Goal: Task Accomplishment & Management: Complete application form

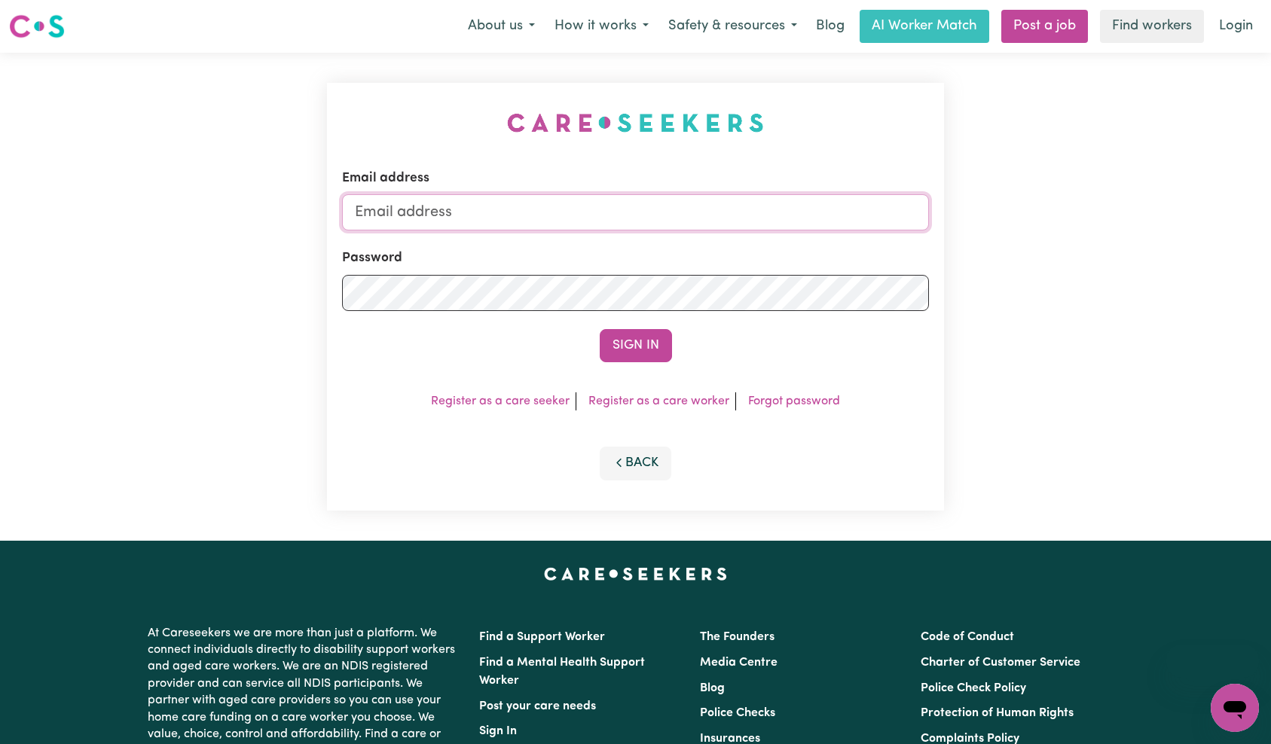
click at [674, 211] on input "Email address" at bounding box center [636, 212] width 588 height 36
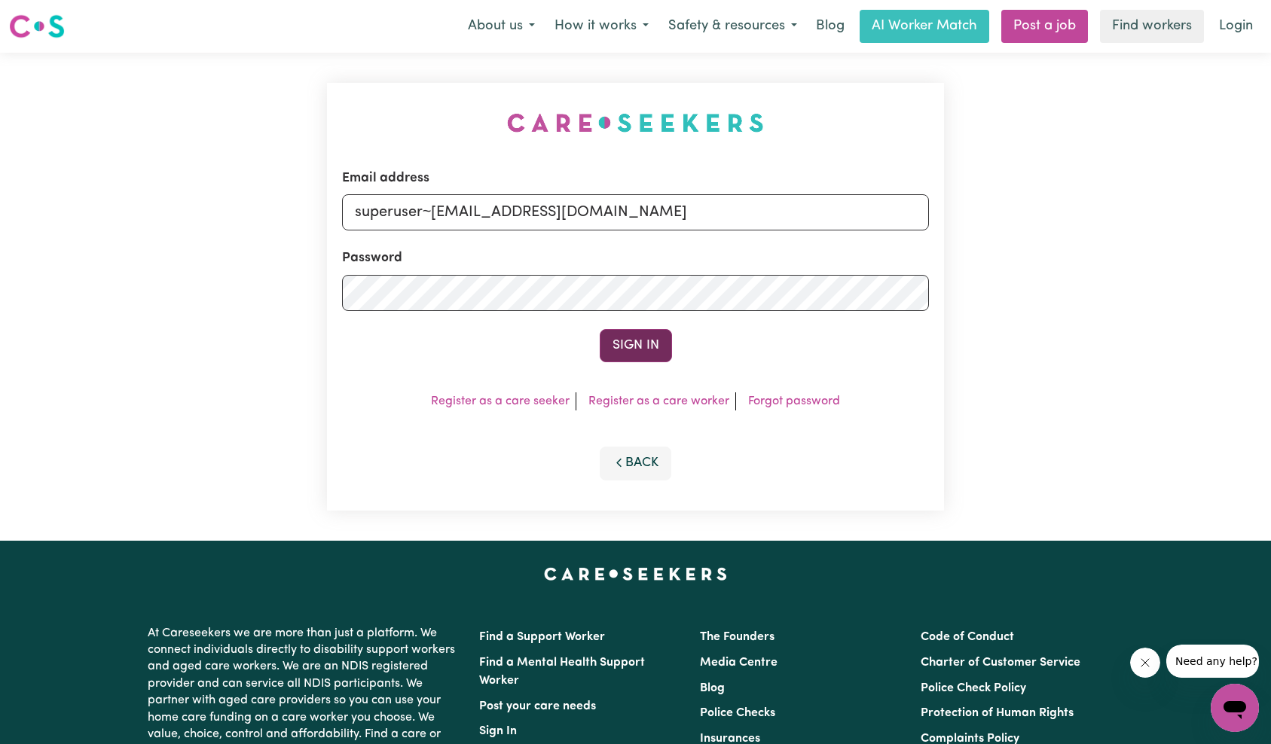
type input "superuser~[EMAIL_ADDRESS][DOMAIN_NAME]"
click at [648, 351] on button "Sign In" at bounding box center [636, 345] width 72 height 33
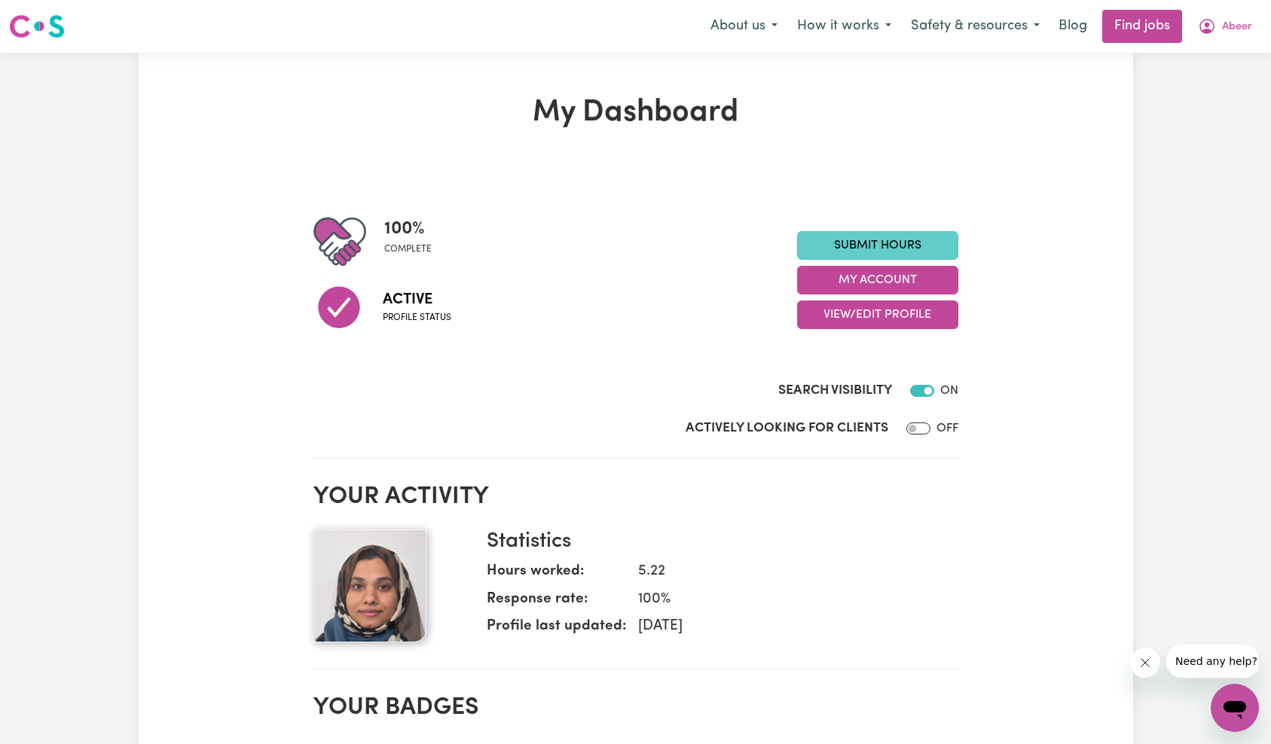
click at [885, 243] on link "Submit Hours" at bounding box center [877, 245] width 161 height 29
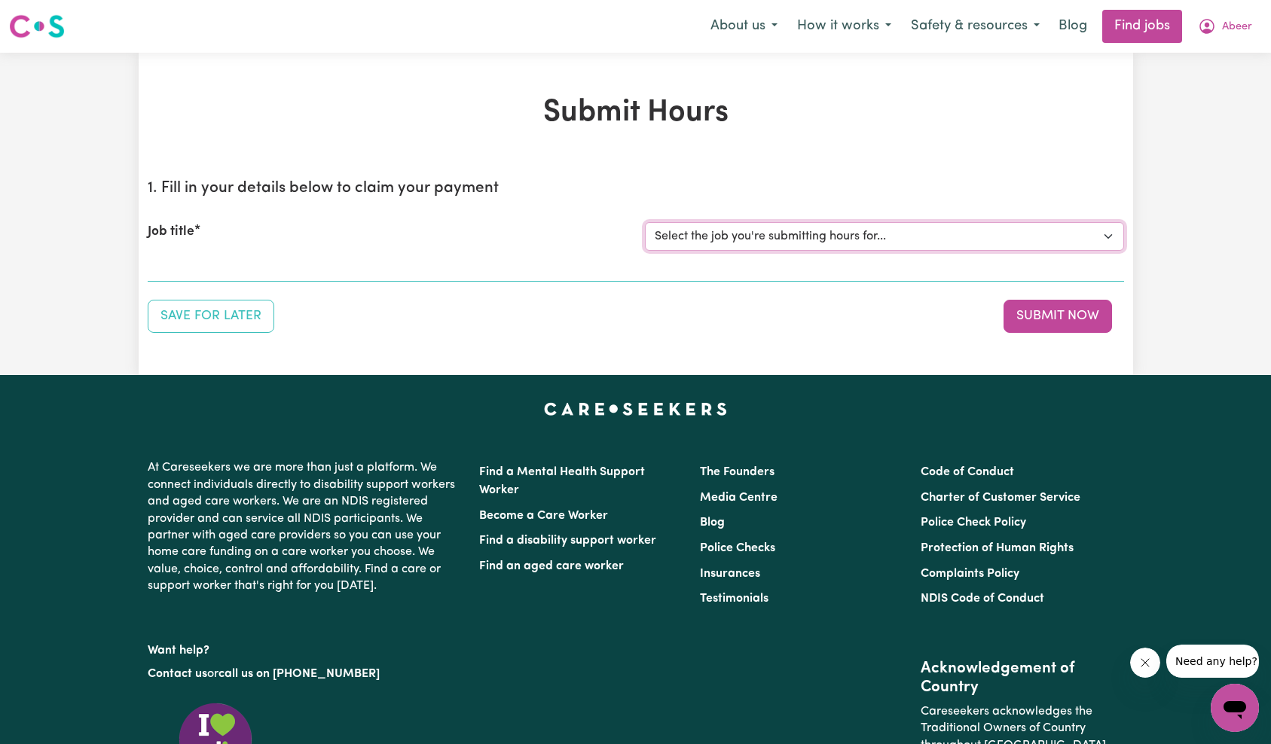
click at [799, 239] on select "Select the job you're submitting hours for... [[PERSON_NAME] NSW Hands of Care]…" at bounding box center [884, 236] width 479 height 29
select select "15236"
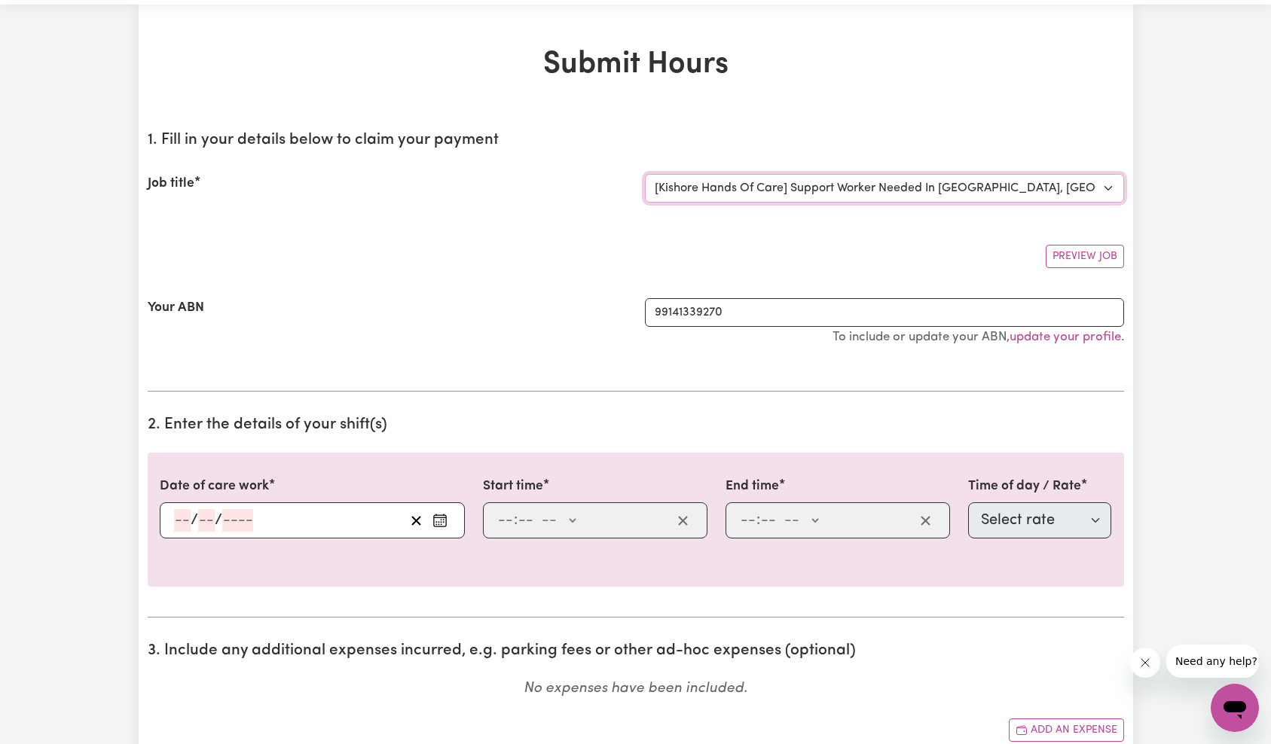
scroll to position [157, 0]
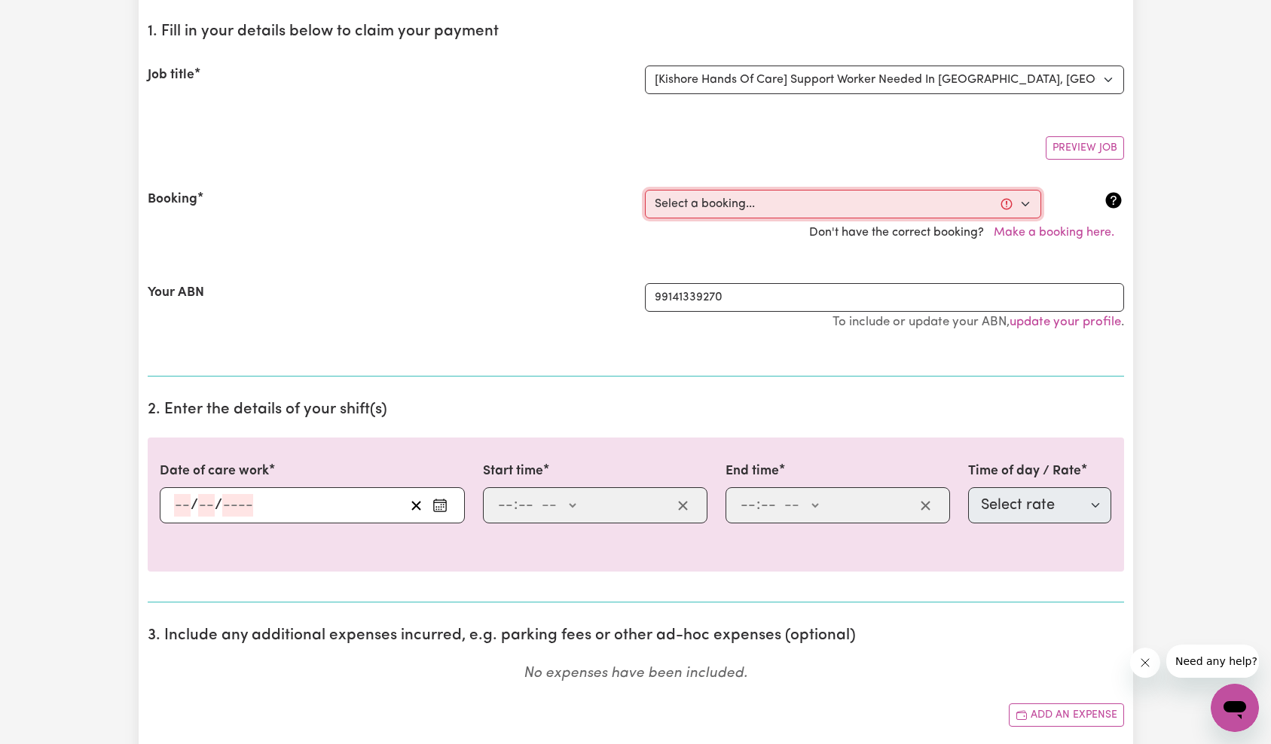
click at [730, 197] on select "Select a booking... [DATE] 6:30pm to 10:00pm (ONE-OFF) [DATE] 11:00am to 02:00p…" at bounding box center [843, 204] width 396 height 29
select select "369402"
type input "[DATE]"
type input "10"
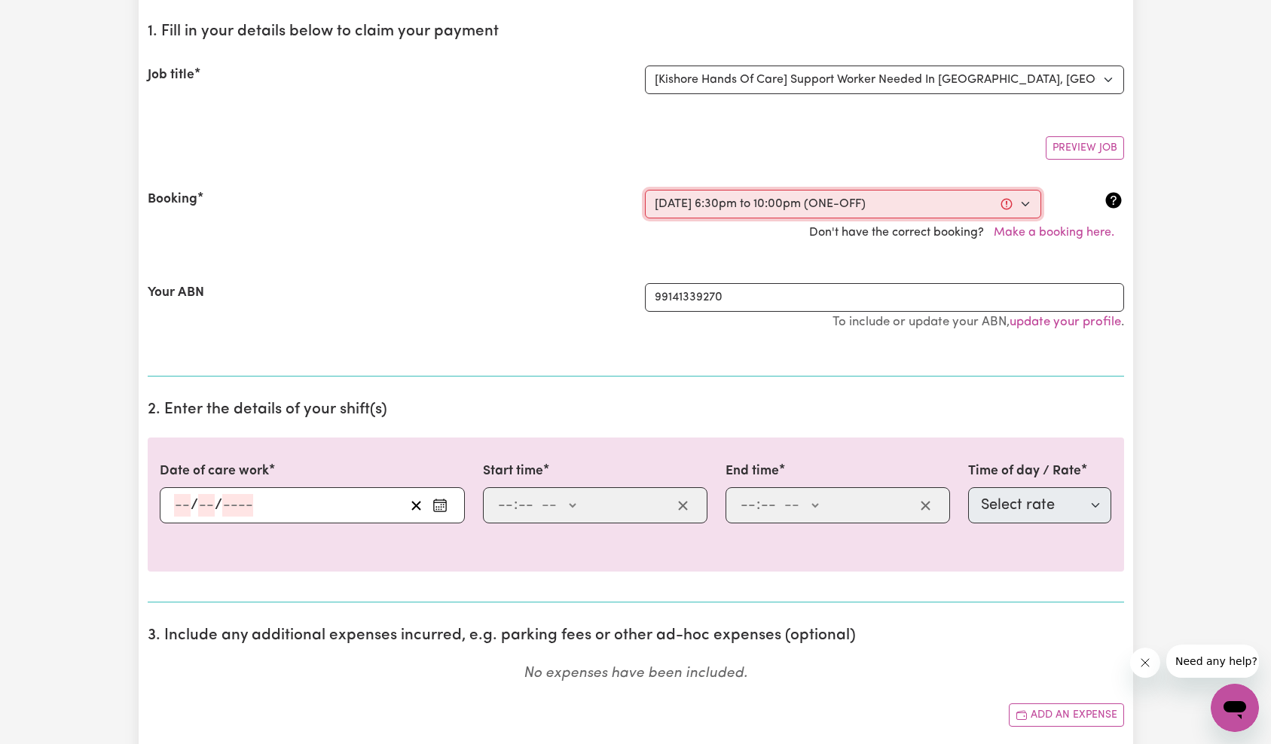
type input "2025"
type input "18:30"
type input "6"
type input "30"
select select "pm"
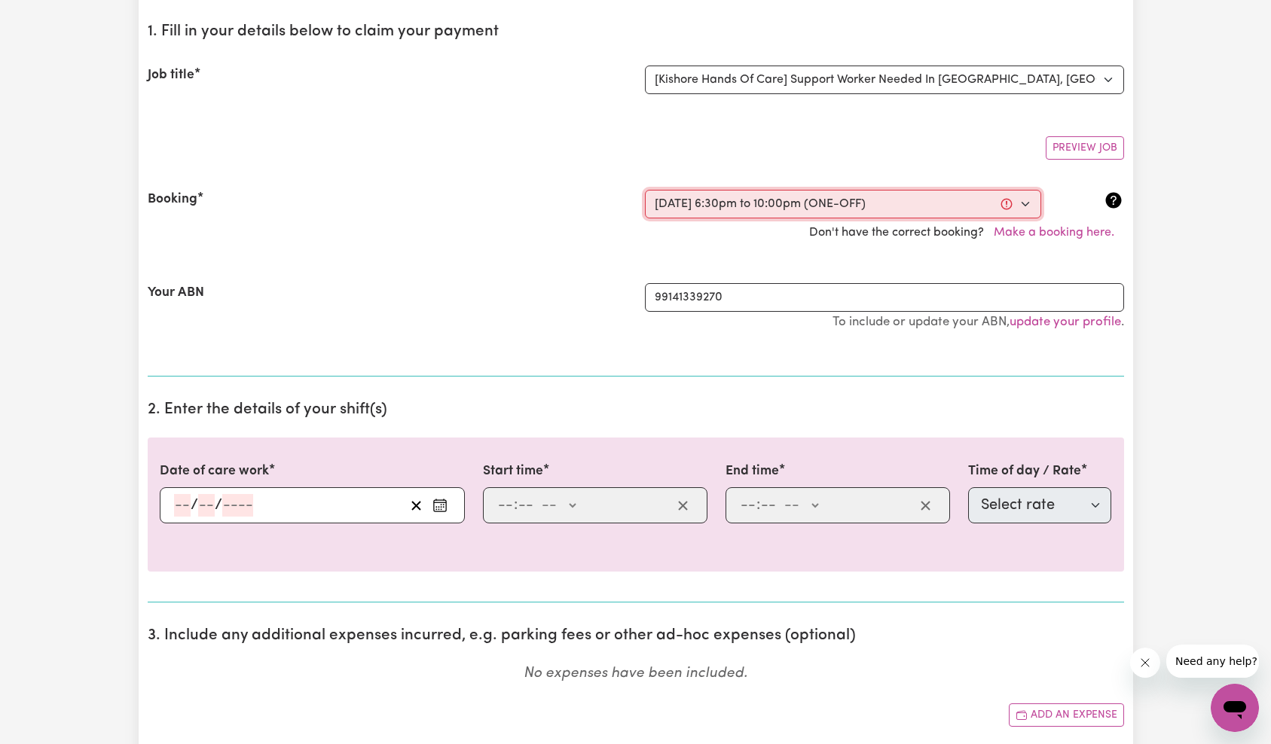
type input "22:00"
type input "10"
type input "0"
select select "pm"
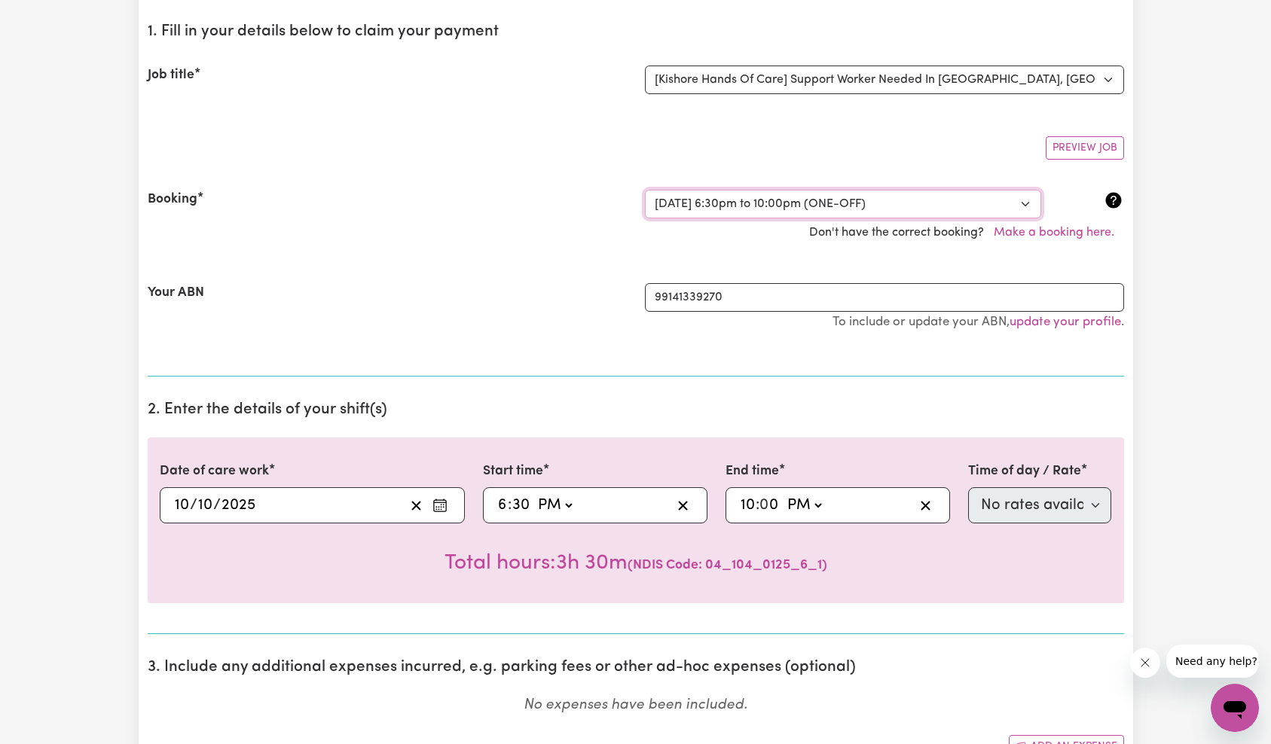
scroll to position [331, 0]
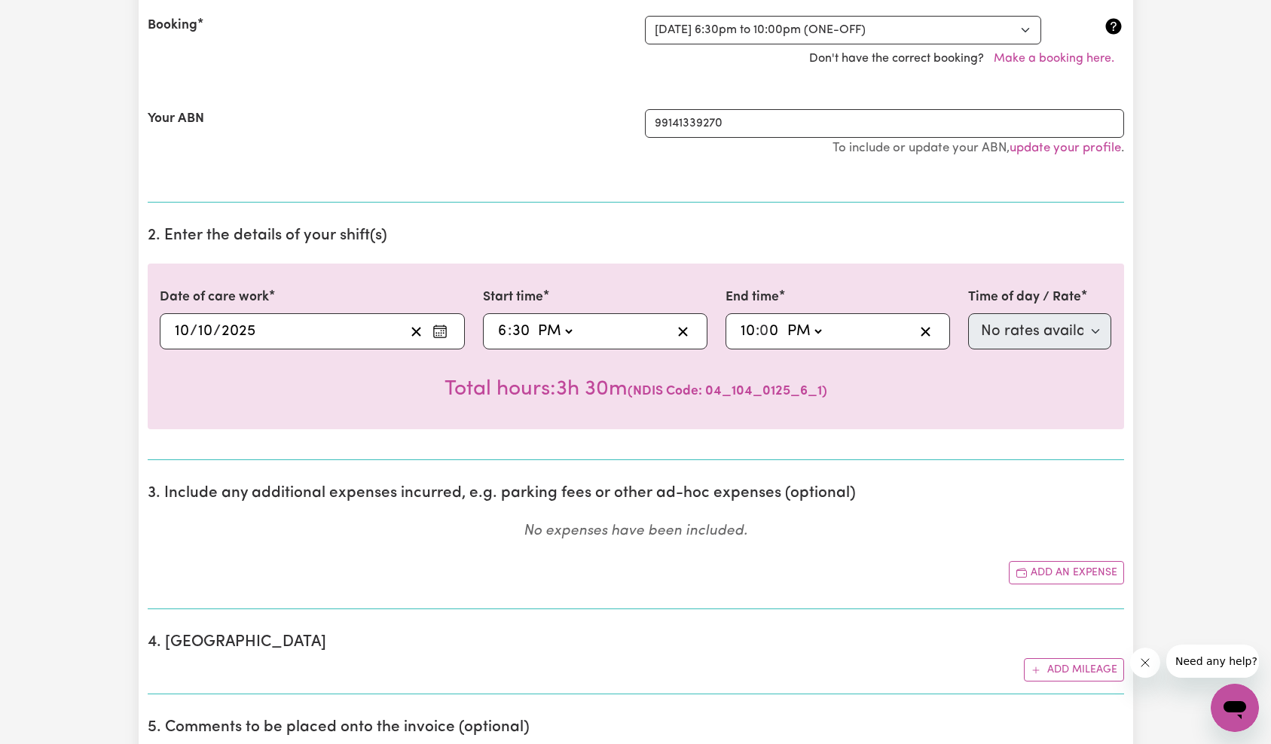
click at [769, 328] on input "0" at bounding box center [770, 331] width 20 height 23
click at [499, 329] on input "6" at bounding box center [502, 331] width 11 height 23
type input "15:30"
type input "3"
type input "19:00"
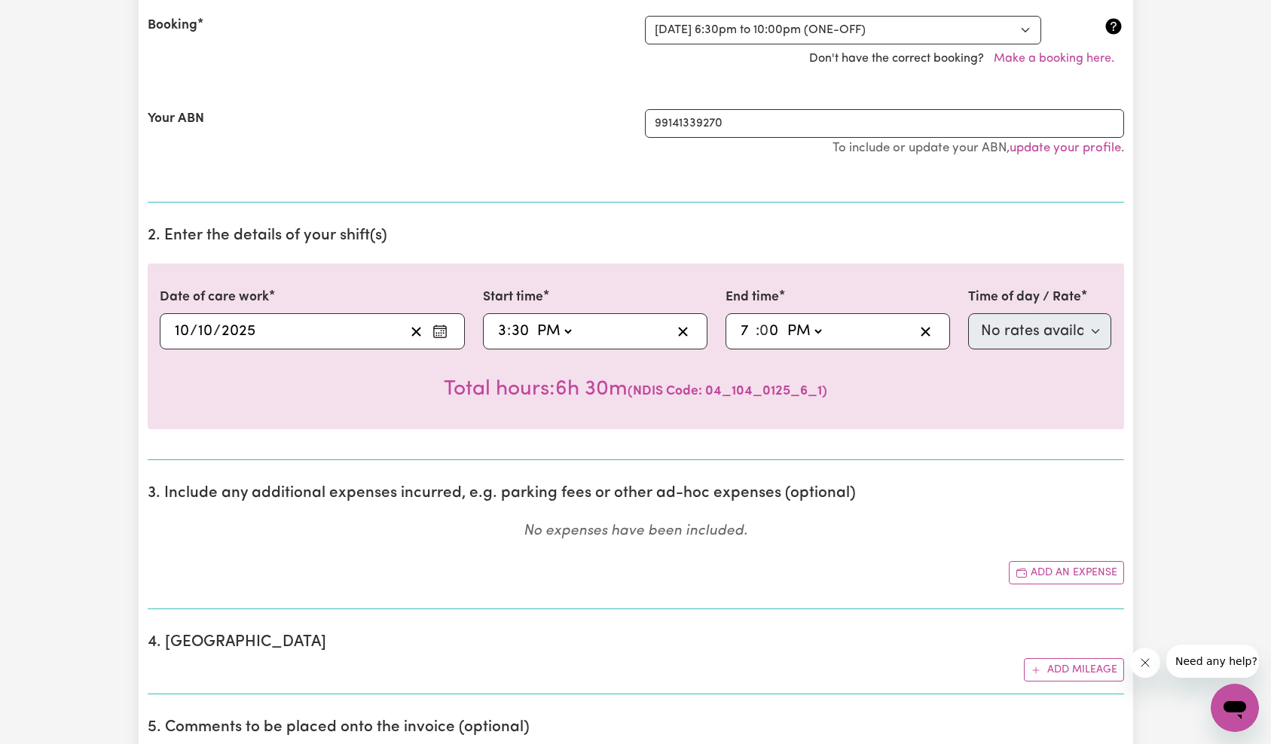
type input "7"
select select "35"
type input "19:03"
type input "3"
type input "19:30"
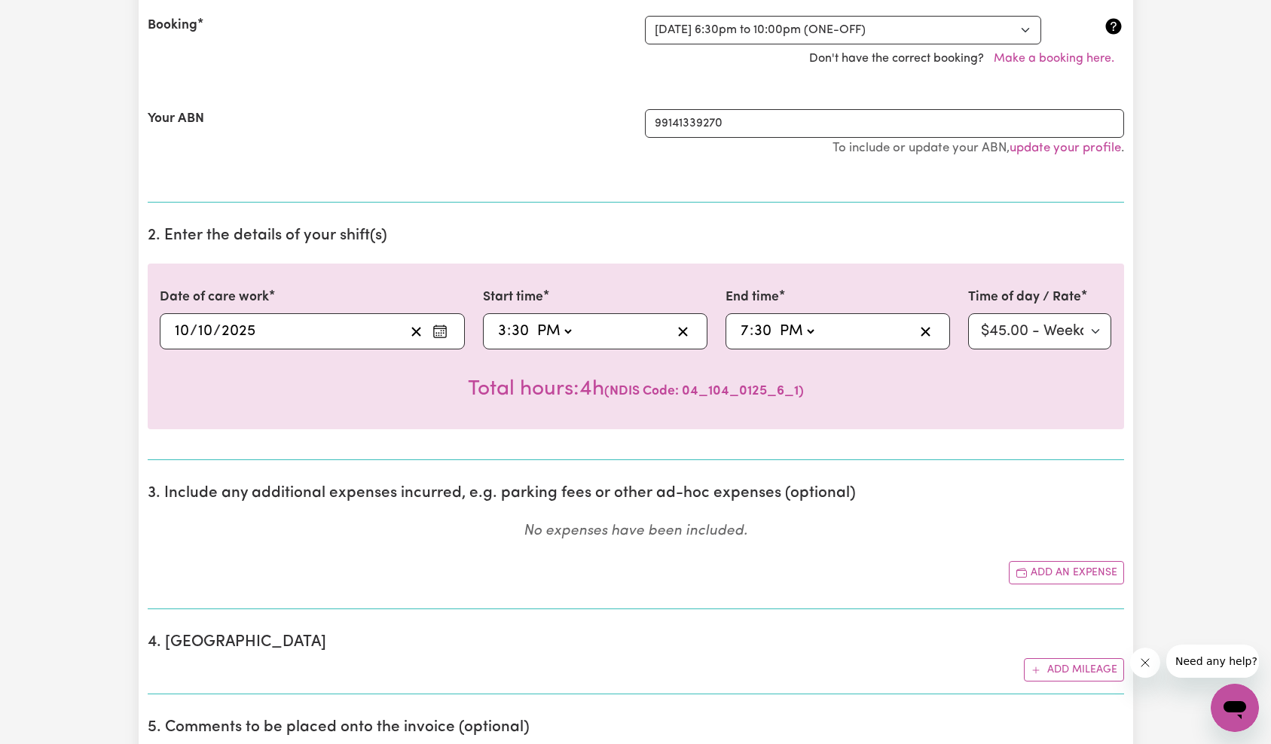
type input "30"
click at [813, 249] on section "2. Enter the details of your shift(s) Date of care work [DATE] [DATE] Start tim…" at bounding box center [636, 338] width 977 height 246
click at [1035, 329] on select "Select rate $45.00 - Weekday Daytime - Assistance to access community, social a…" at bounding box center [1040, 331] width 144 height 36
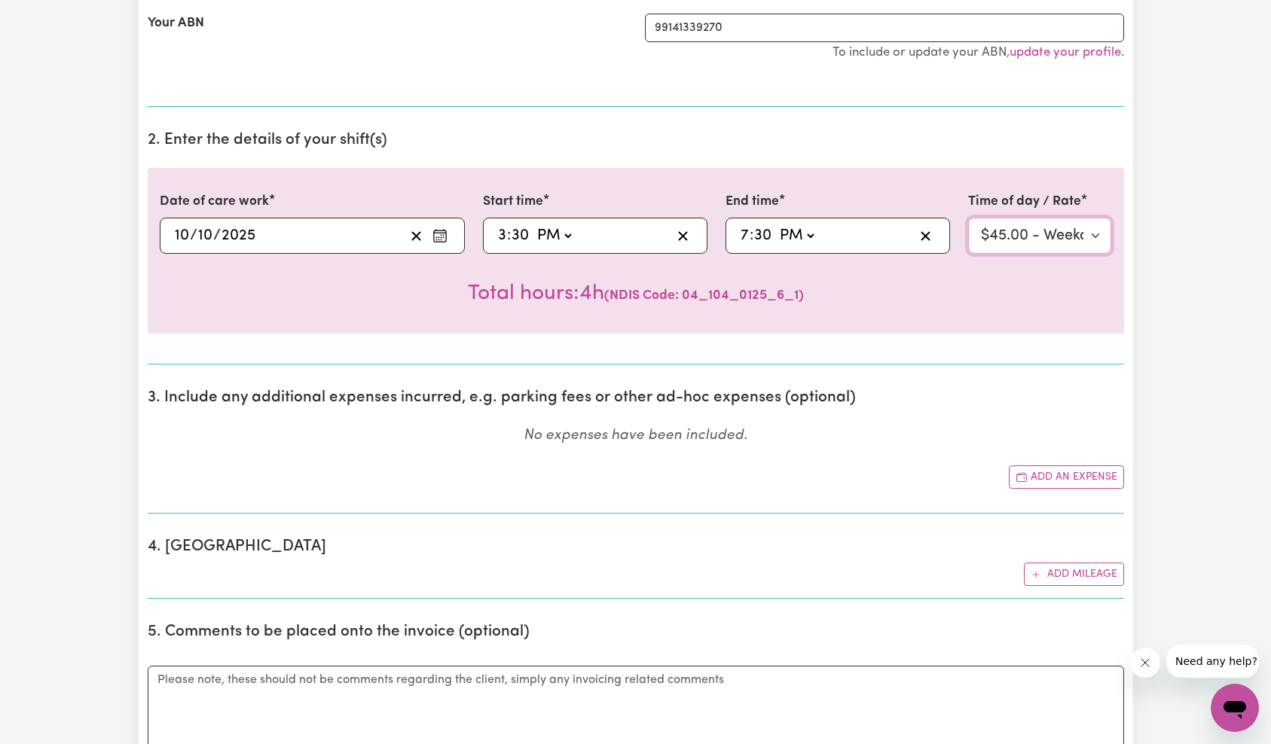
scroll to position [580, 0]
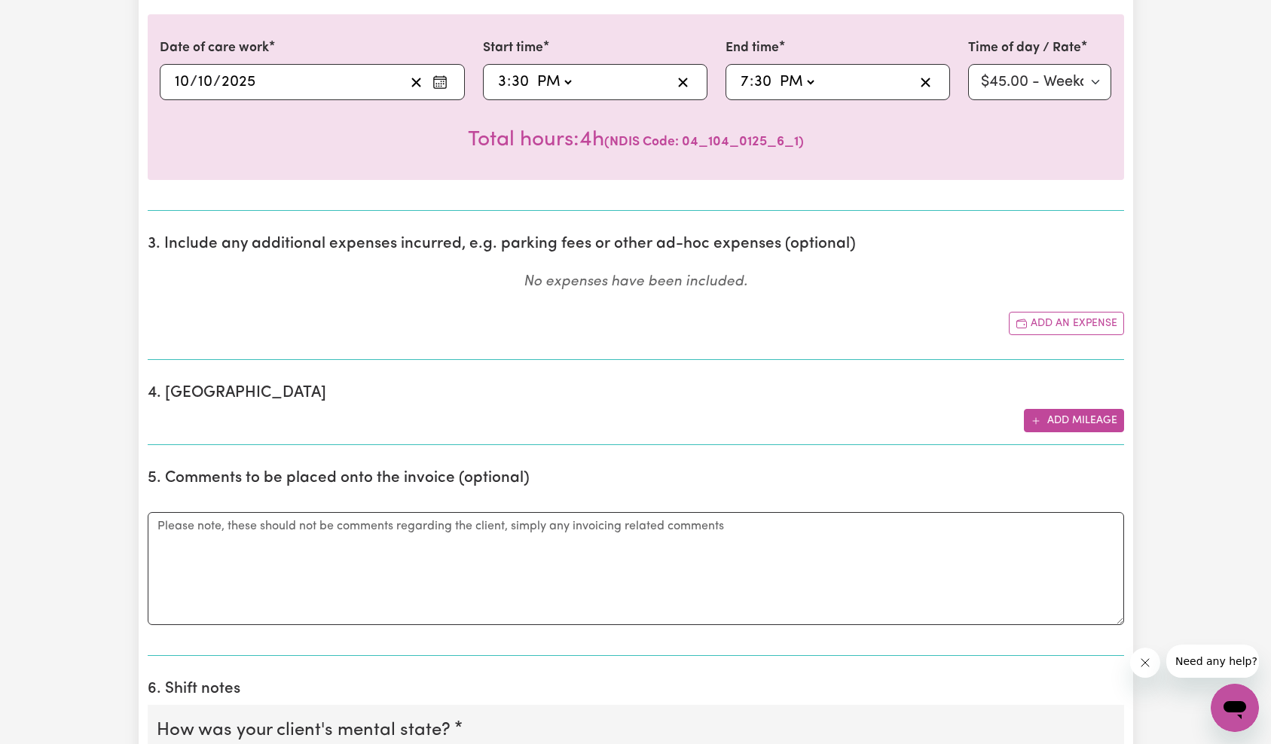
click at [1084, 419] on button "Add mileage" at bounding box center [1074, 420] width 100 height 23
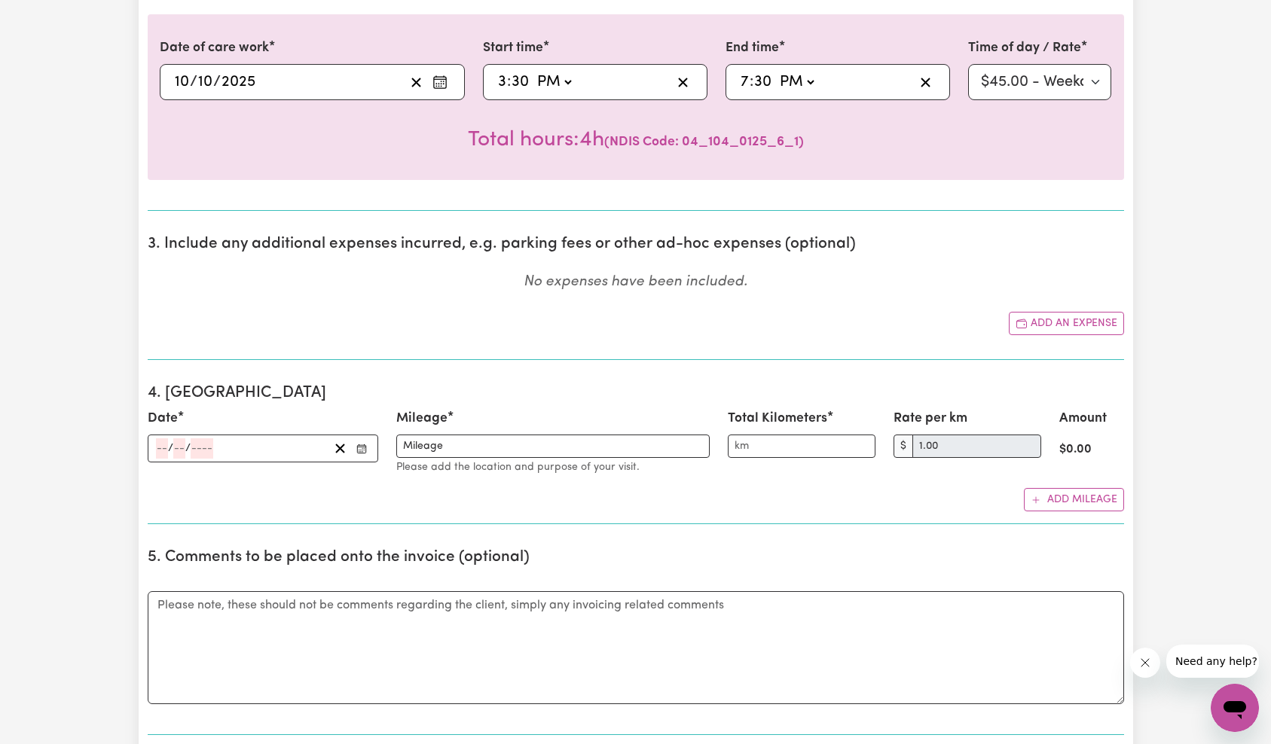
click at [185, 455] on div "/ /" at bounding box center [241, 449] width 174 height 20
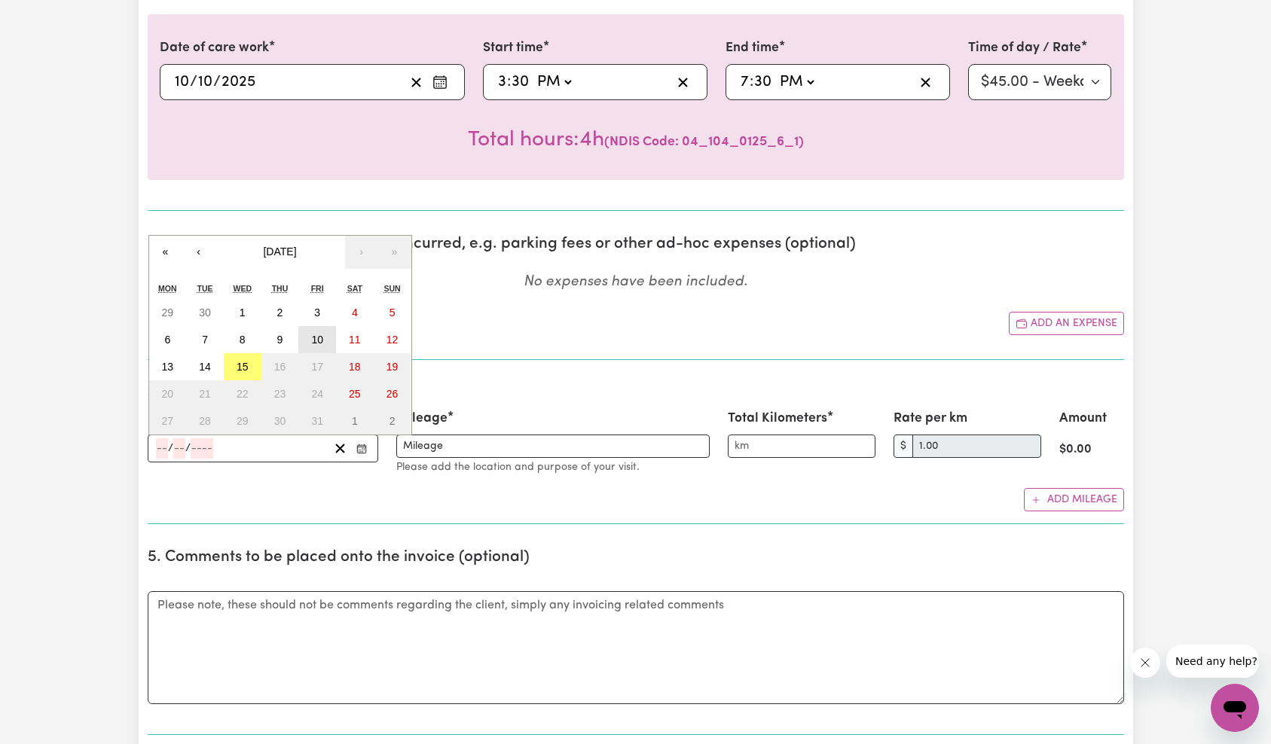
click at [319, 337] on abbr "10" at bounding box center [317, 340] width 12 height 12
type input "[DATE]"
type input "10"
type input "2025"
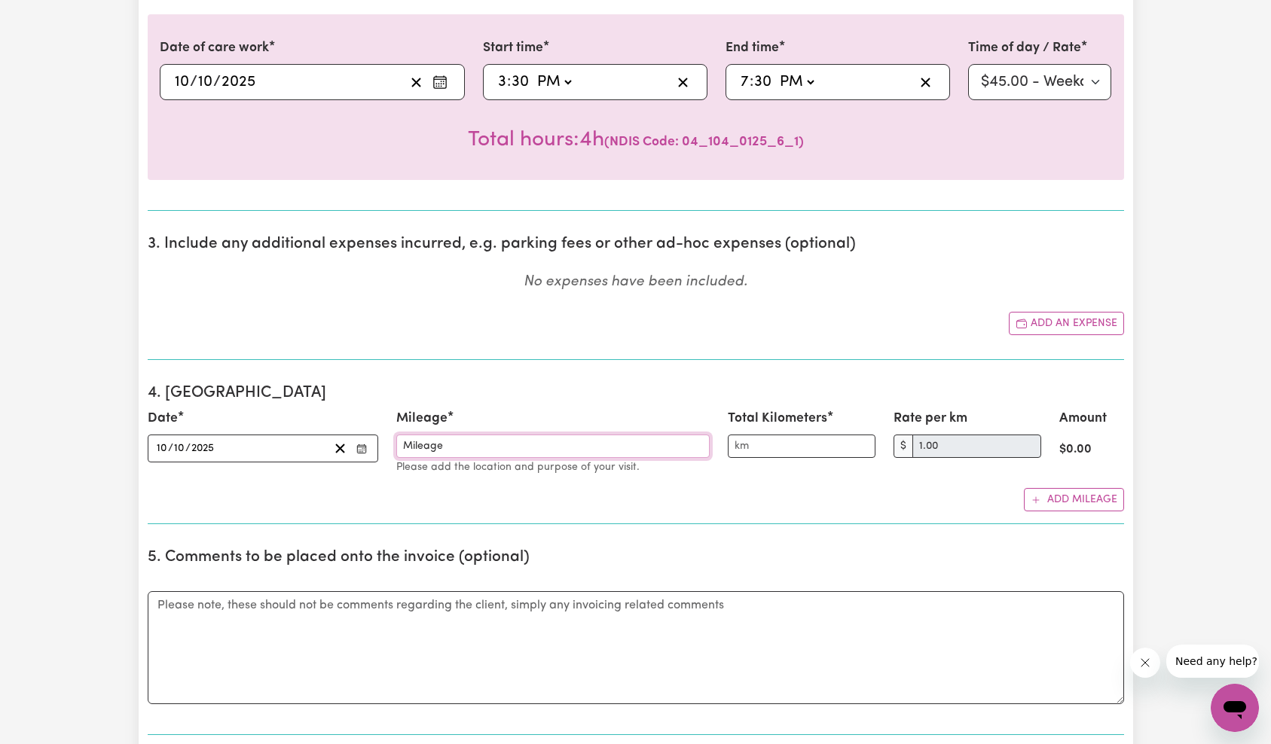
click at [475, 449] on input "Mileage" at bounding box center [552, 446] width 313 height 23
click at [766, 445] on input "Total Kilometers" at bounding box center [802, 446] width 148 height 23
drag, startPoint x: 569, startPoint y: 449, endPoint x: 387, endPoint y: 445, distance: 182.4
click at [387, 445] on div "Mileage Mileage Please add the location and purpose of your visit." at bounding box center [553, 442] width 332 height 67
type input "KMs"
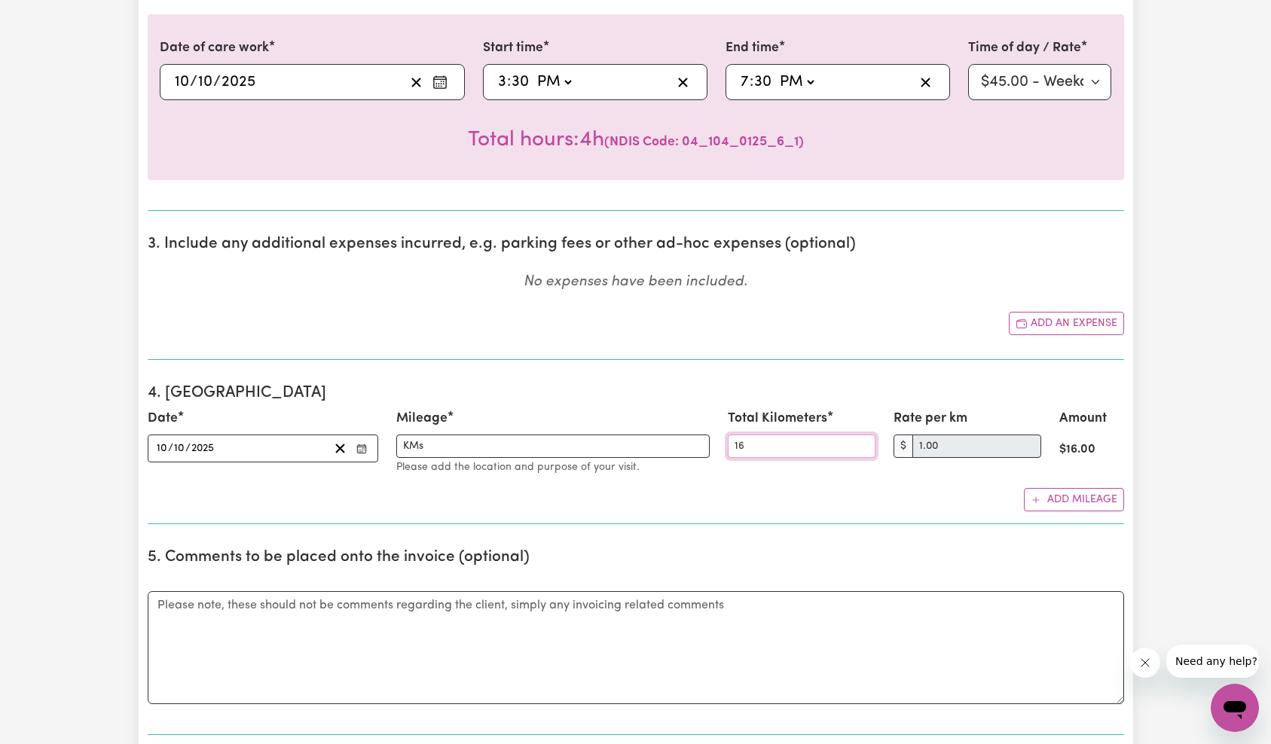
type input "16"
click at [761, 500] on div "Add mileage" at bounding box center [636, 499] width 977 height 23
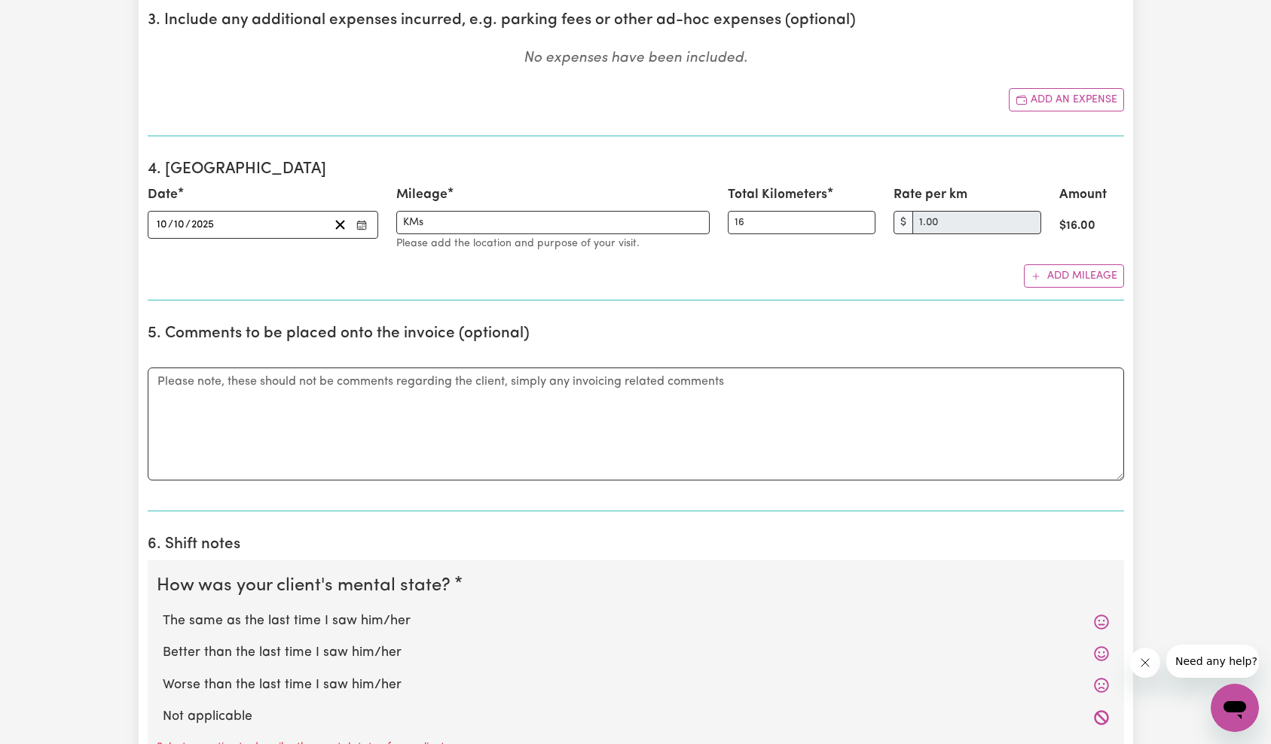
scroll to position [987, 0]
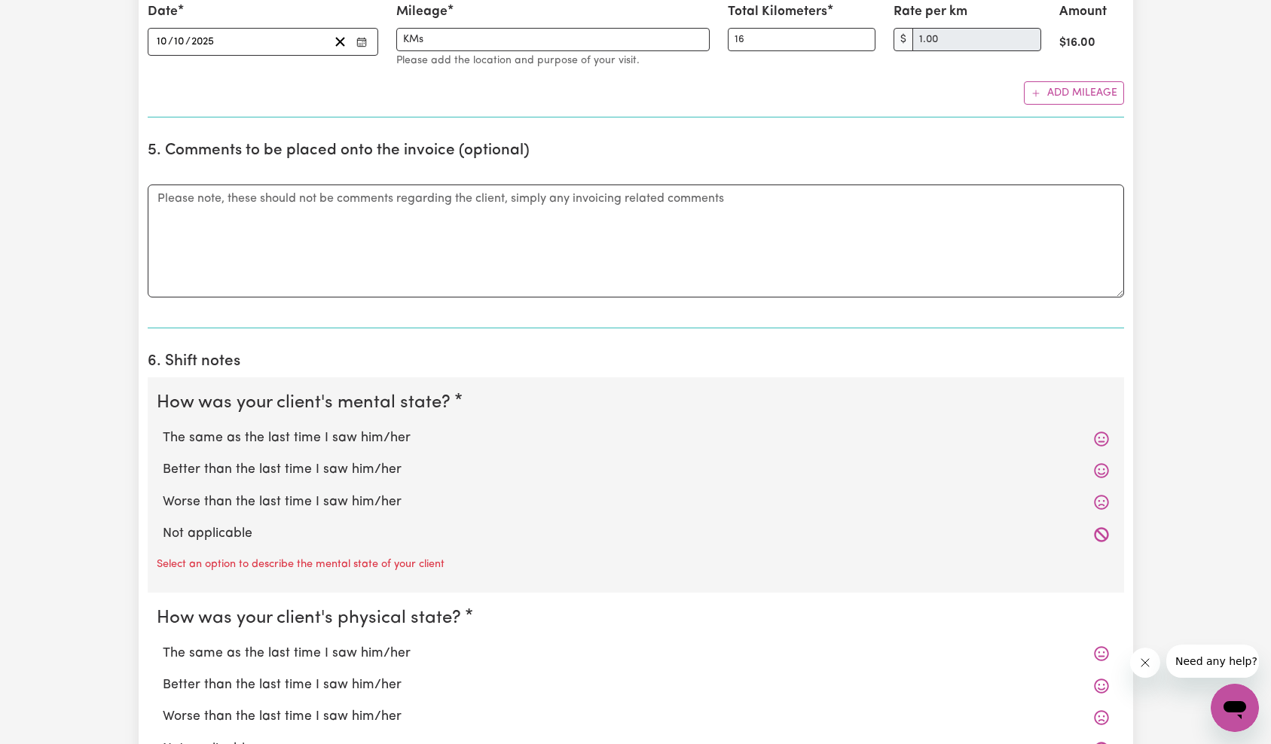
click at [216, 531] on label "Not applicable" at bounding box center [636, 534] width 946 height 20
click at [163, 524] on input "Not applicable" at bounding box center [162, 524] width 1 height 1
radio input "true"
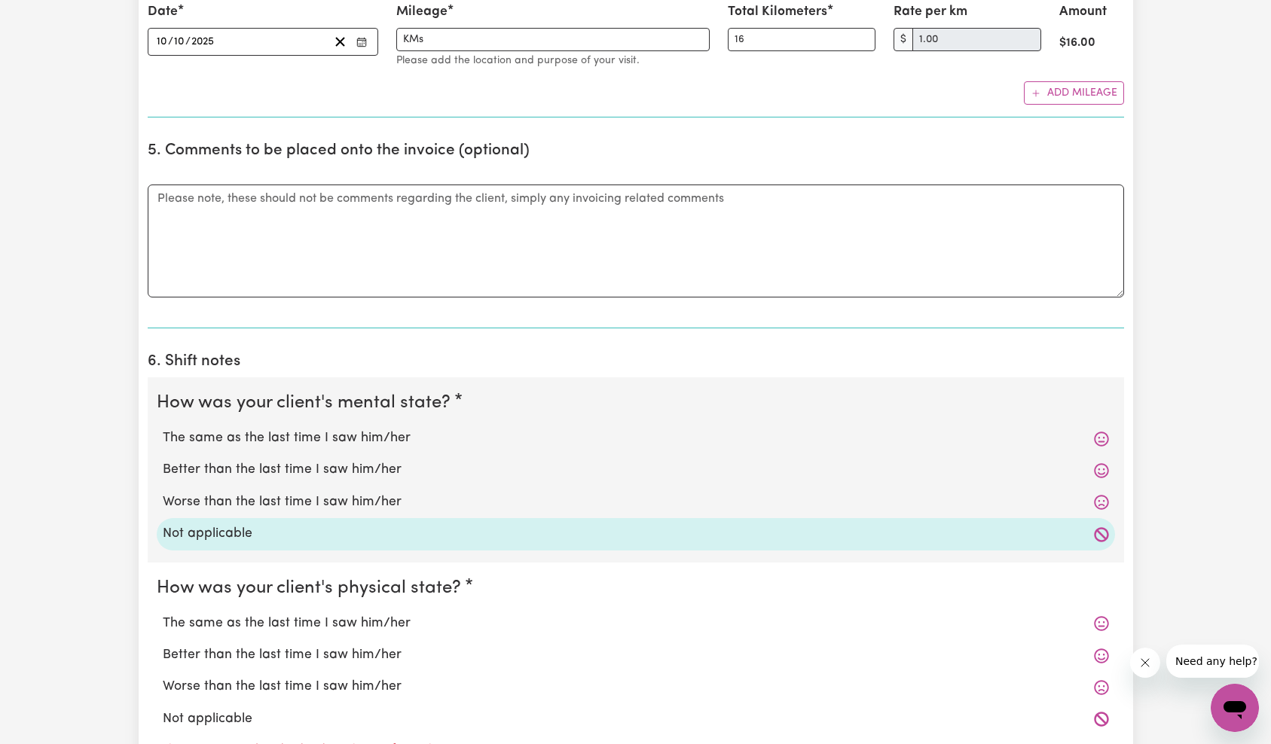
scroll to position [1148, 0]
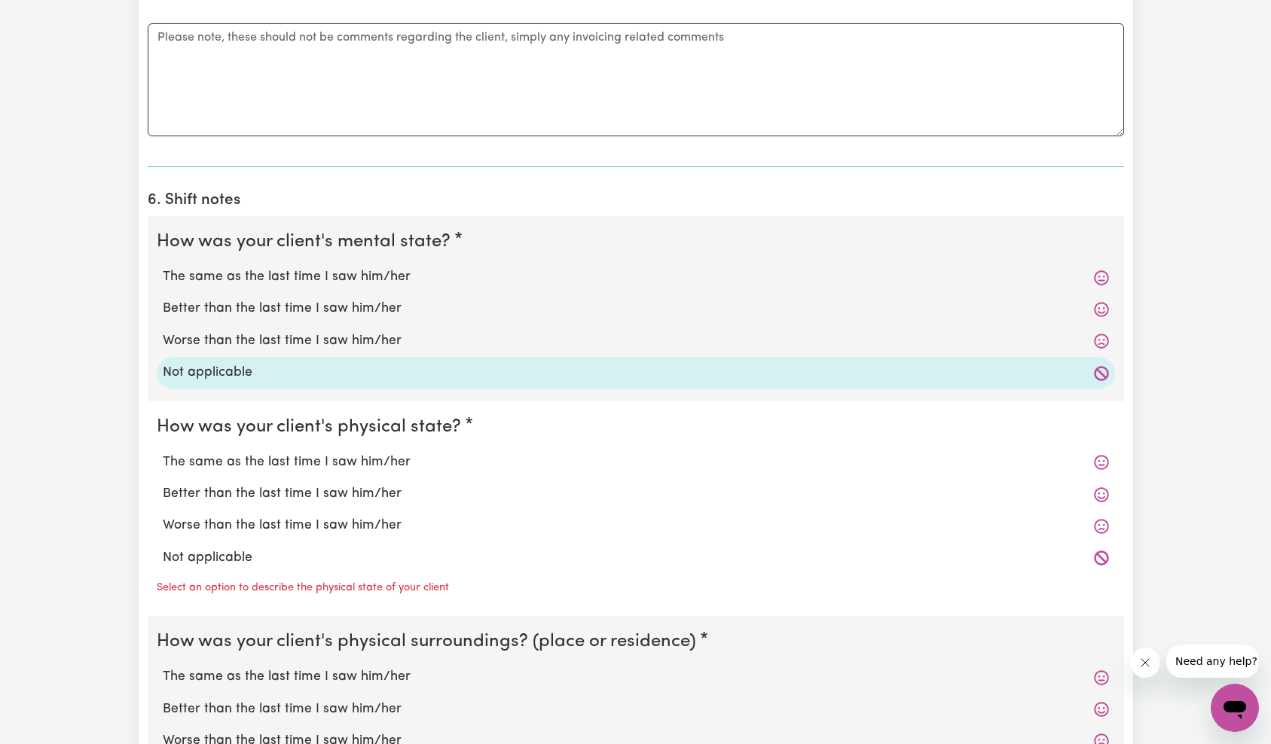
click at [213, 555] on label "Not applicable" at bounding box center [636, 559] width 946 height 20
click at [163, 549] on input "Not applicable" at bounding box center [162, 548] width 1 height 1
radio input "true"
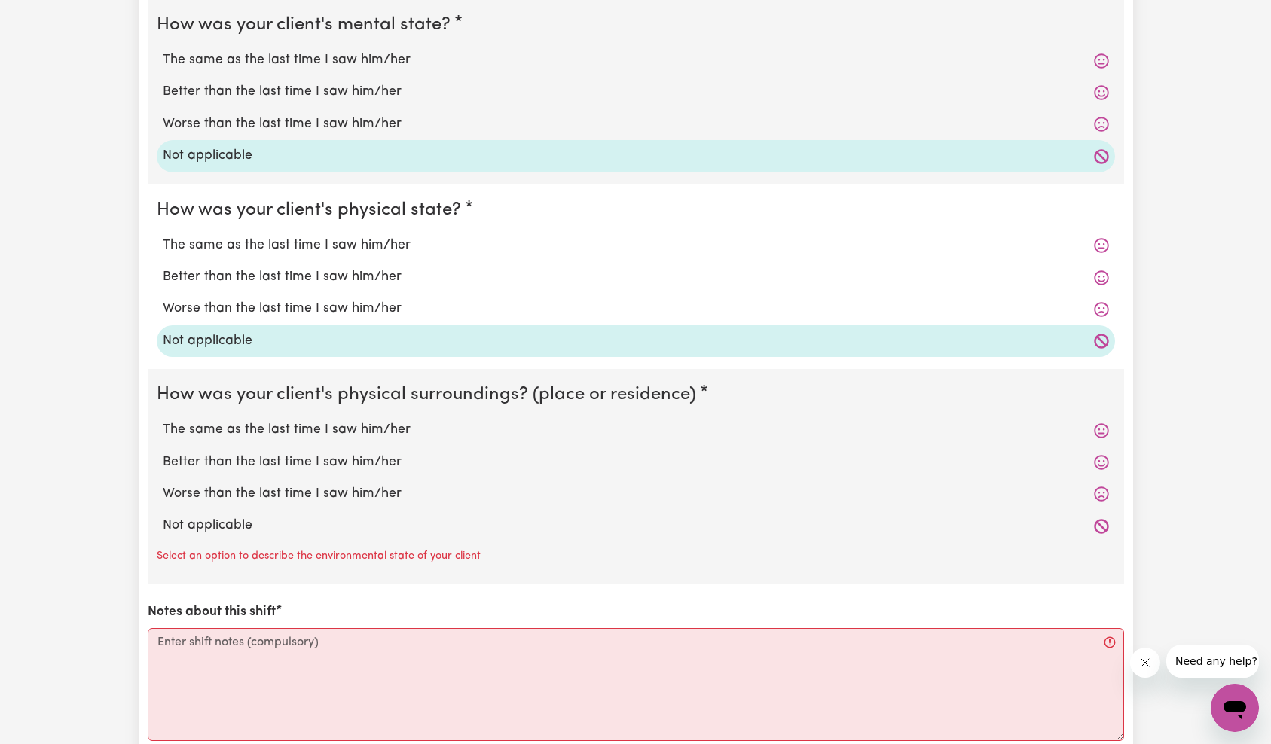
click at [228, 524] on label "Not applicable" at bounding box center [636, 526] width 946 height 20
click at [163, 516] on input "Not applicable" at bounding box center [162, 515] width 1 height 1
radio input "true"
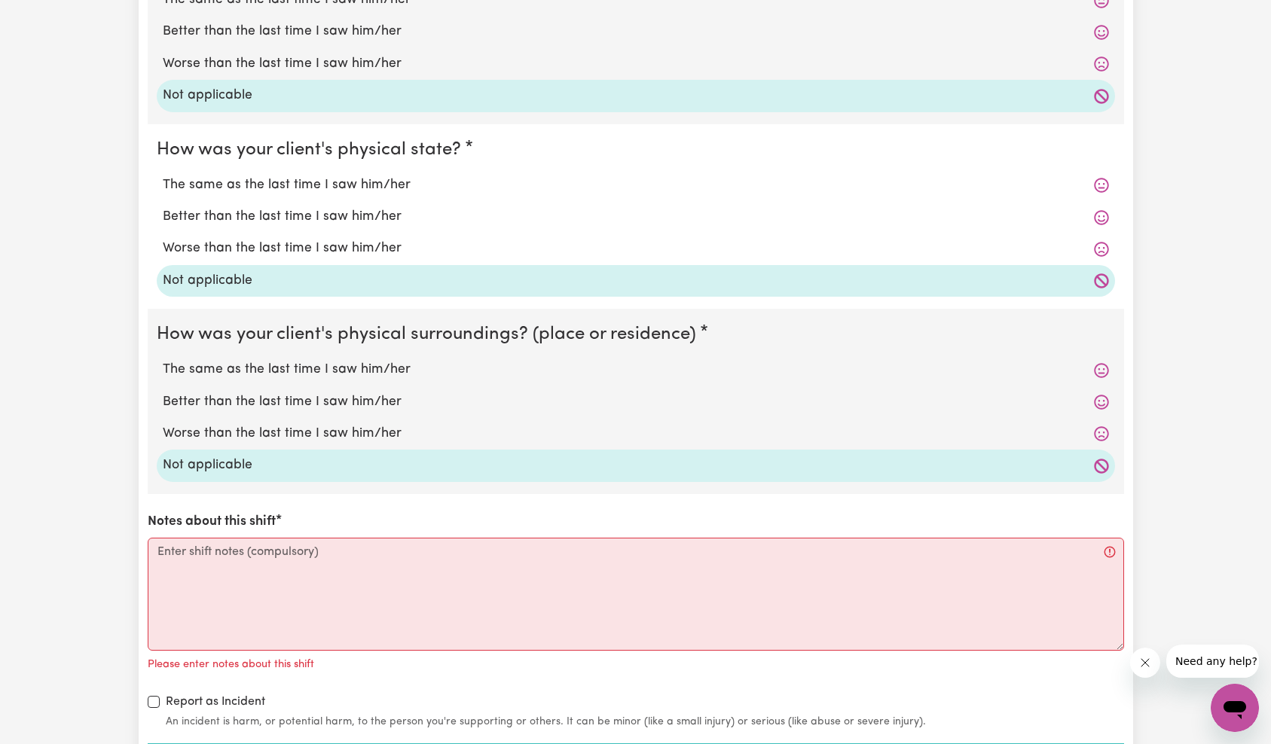
scroll to position [1485, 0]
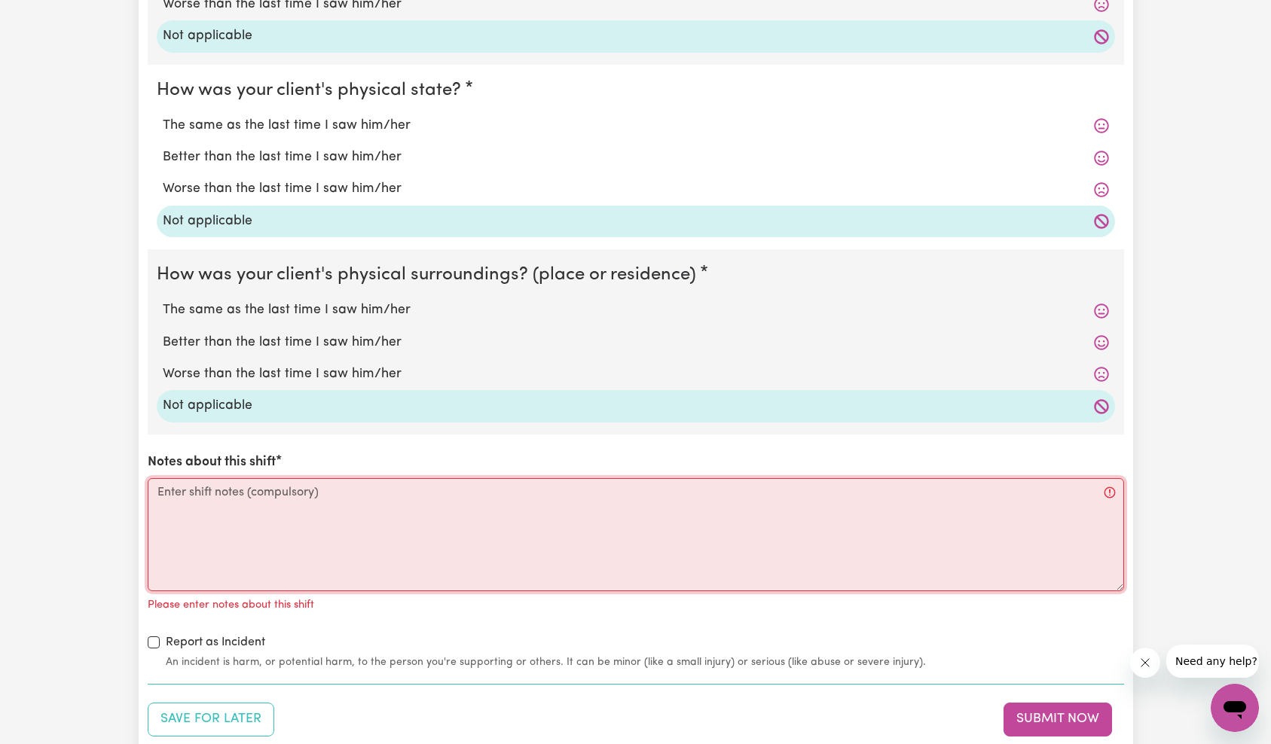
click at [243, 555] on textarea "Notes about this shift" at bounding box center [636, 534] width 977 height 113
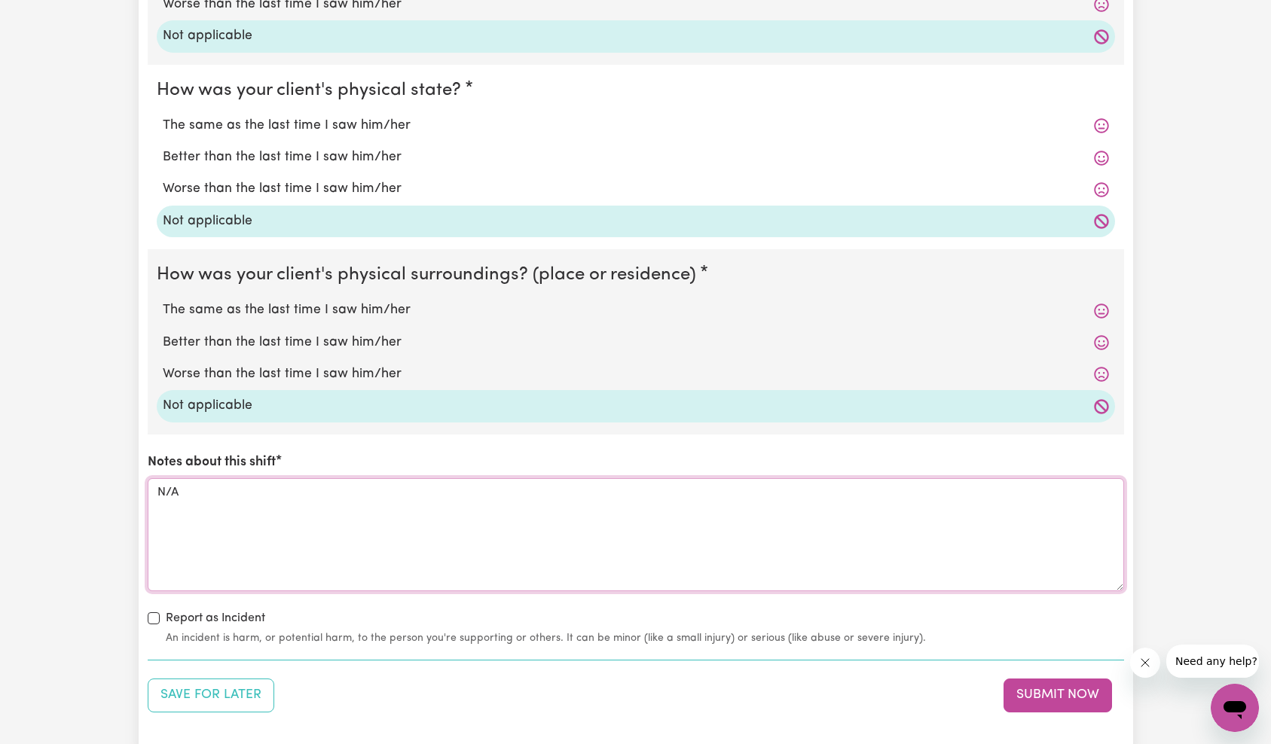
scroll to position [1660, 0]
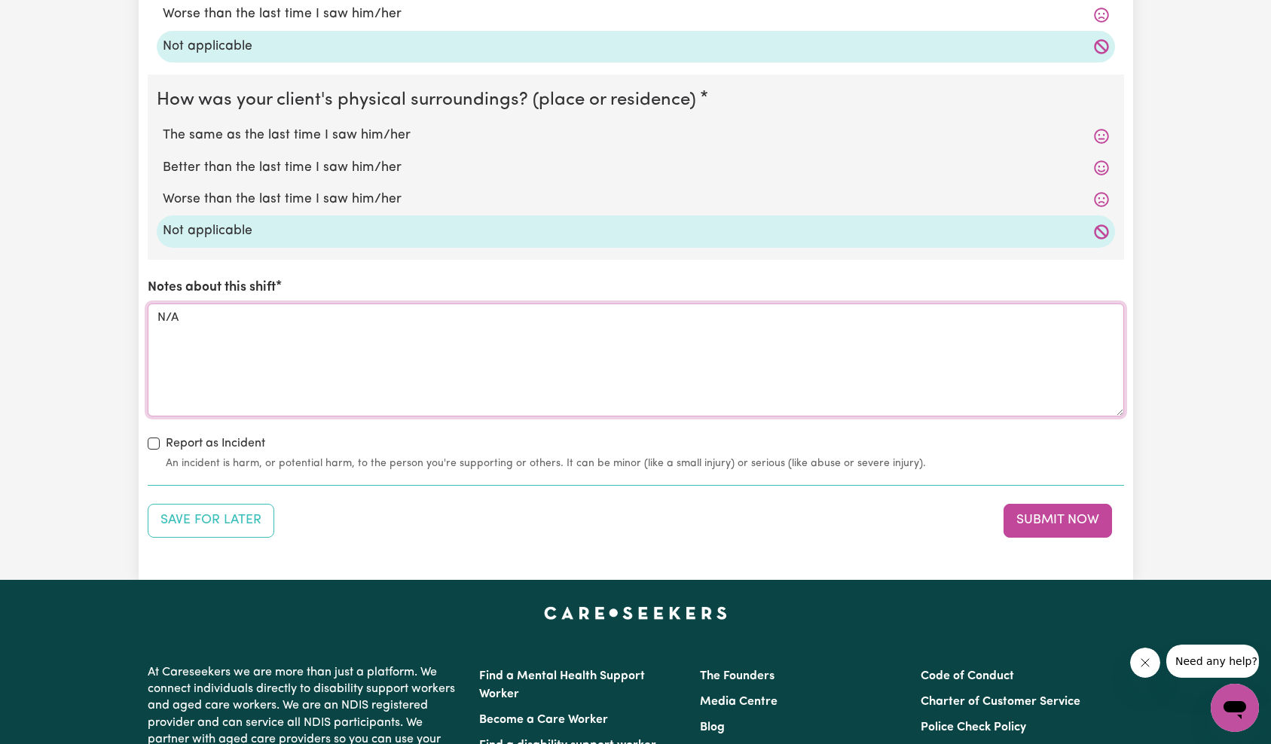
type textarea "N/A"
click at [1047, 521] on button "Submit Now" at bounding box center [1058, 520] width 109 height 33
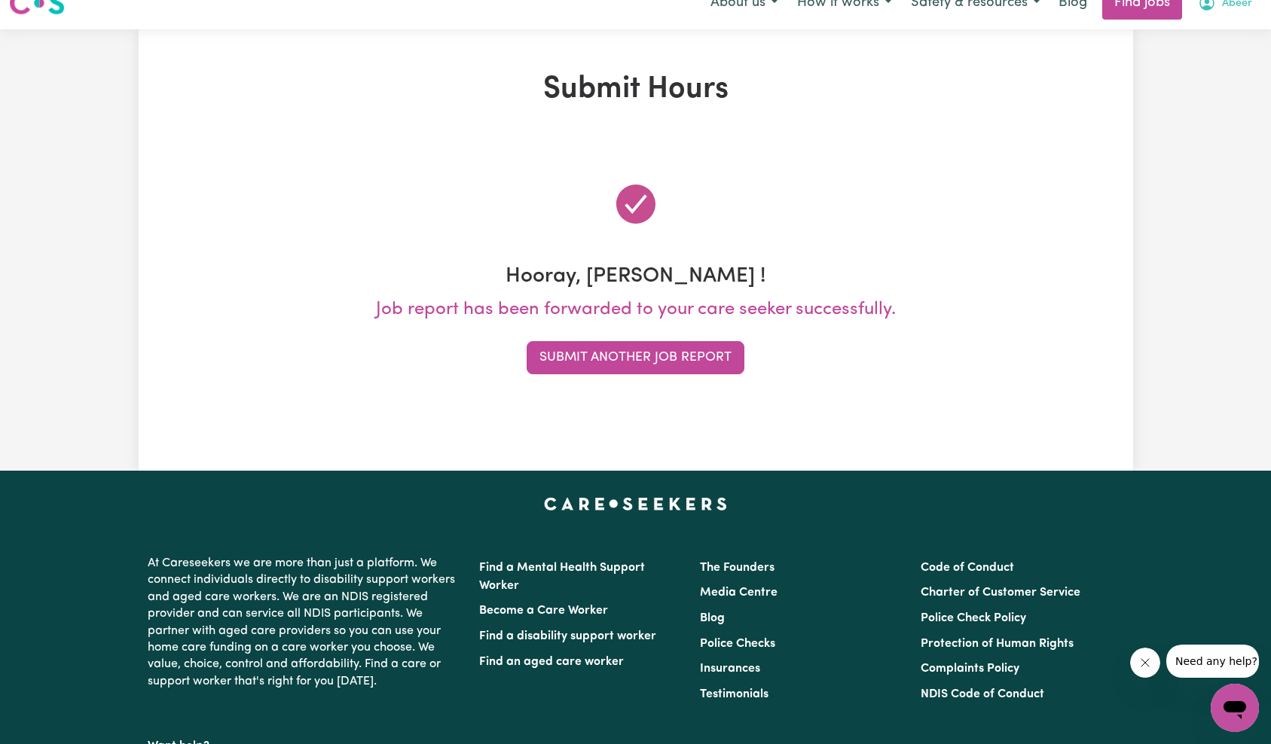
scroll to position [0, 0]
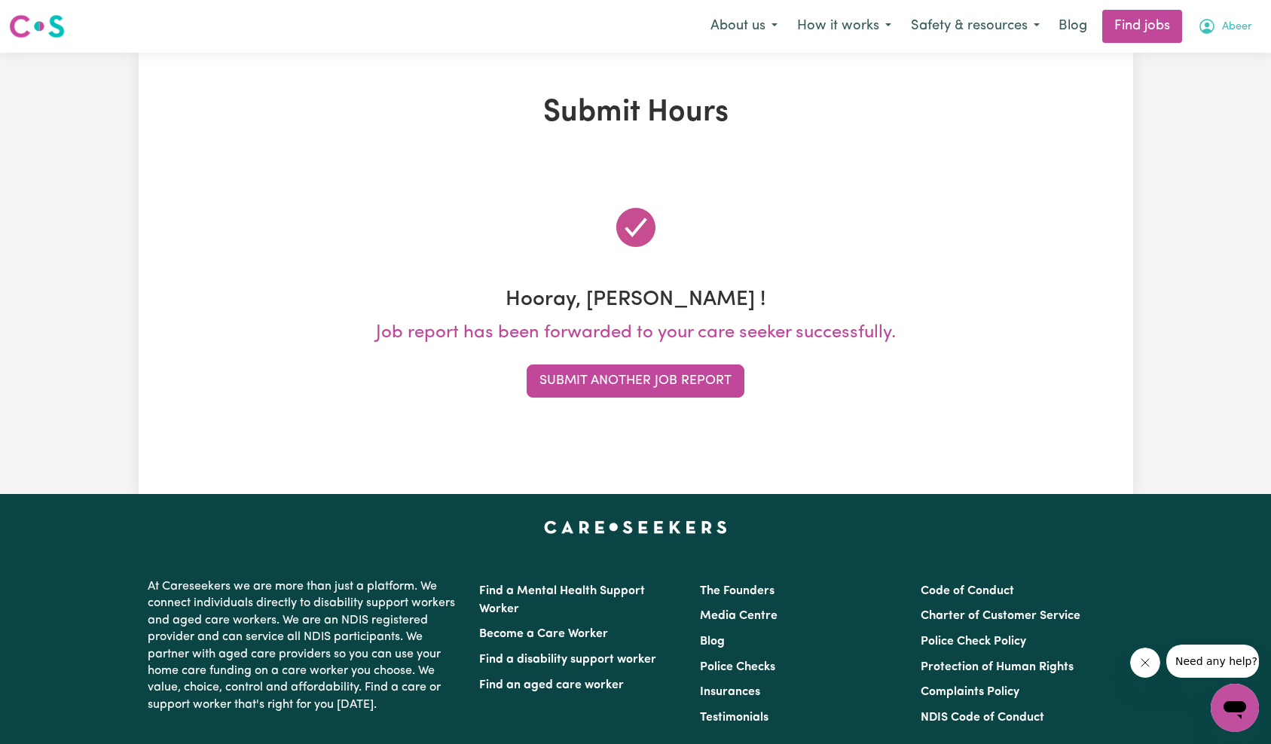
click at [1234, 39] on button "Abeer" at bounding box center [1225, 27] width 74 height 32
click at [1227, 53] on link "My Account" at bounding box center [1201, 58] width 119 height 29
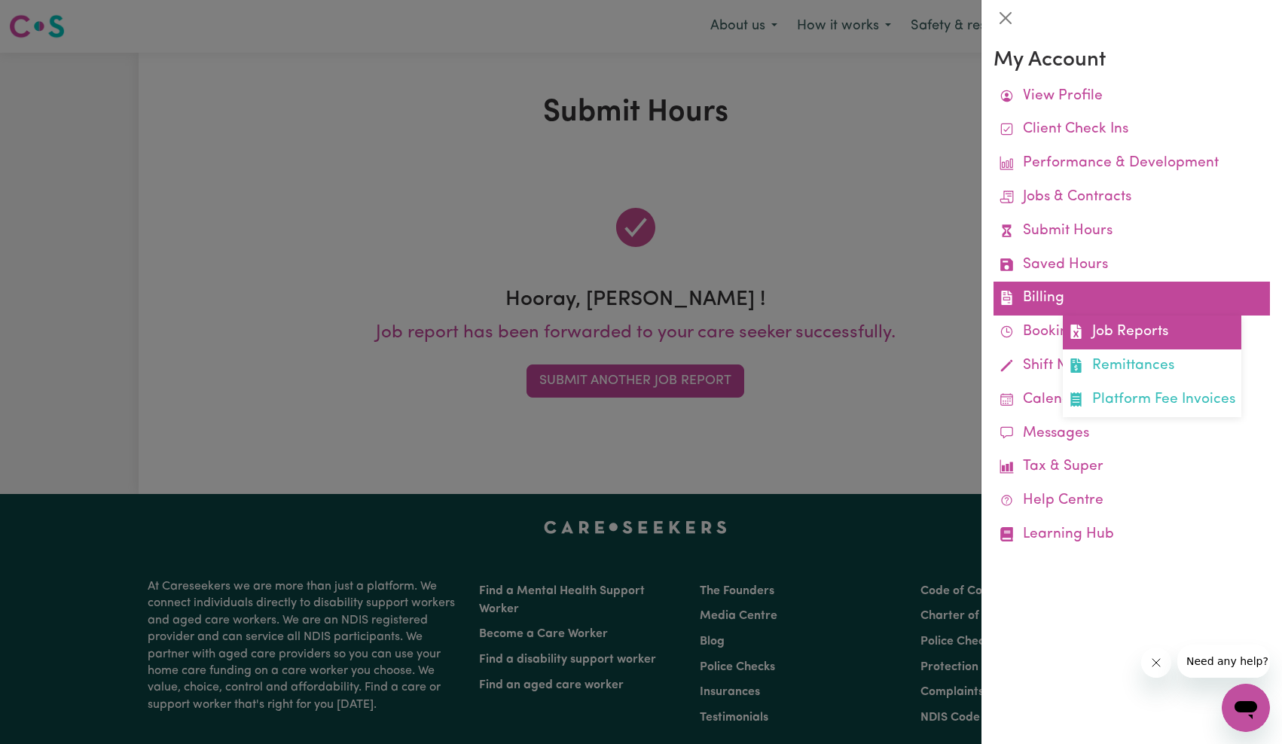
click at [1146, 335] on link "Job Reports" at bounding box center [1152, 333] width 179 height 34
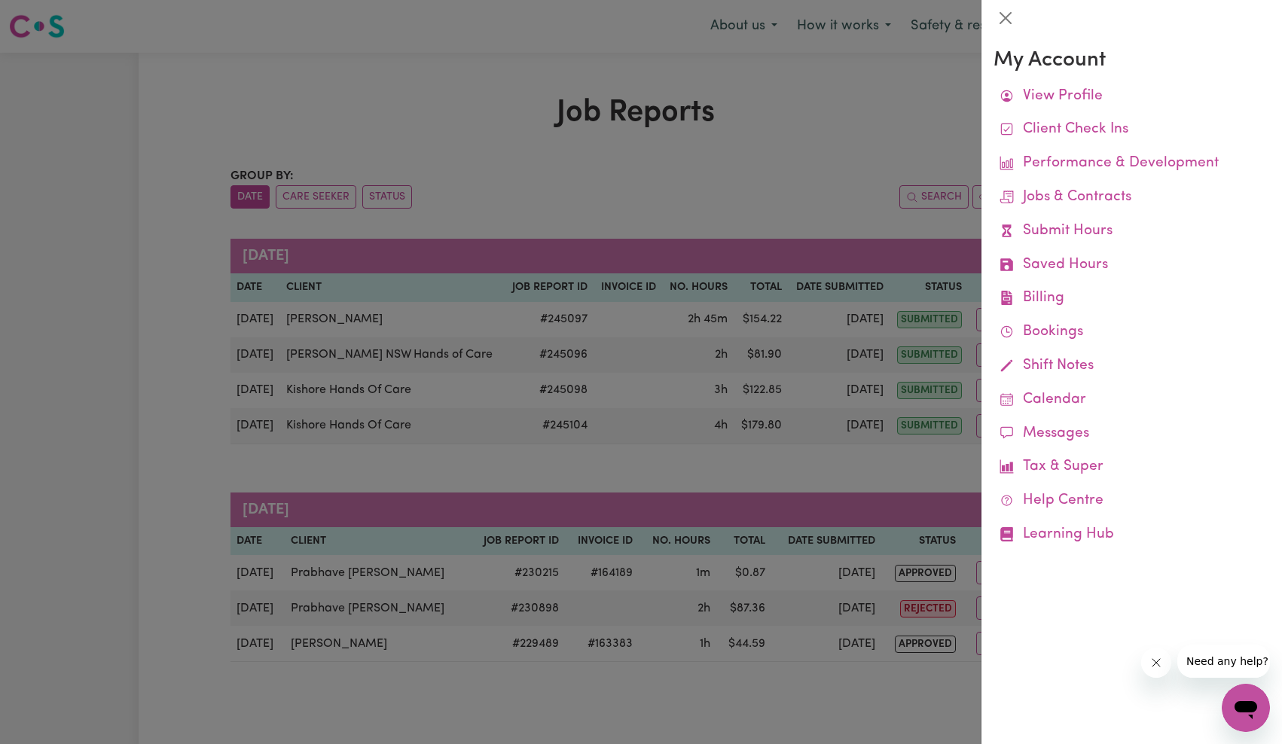
click at [768, 225] on div at bounding box center [641, 372] width 1282 height 744
